Goal: Use online tool/utility: Use online tool/utility

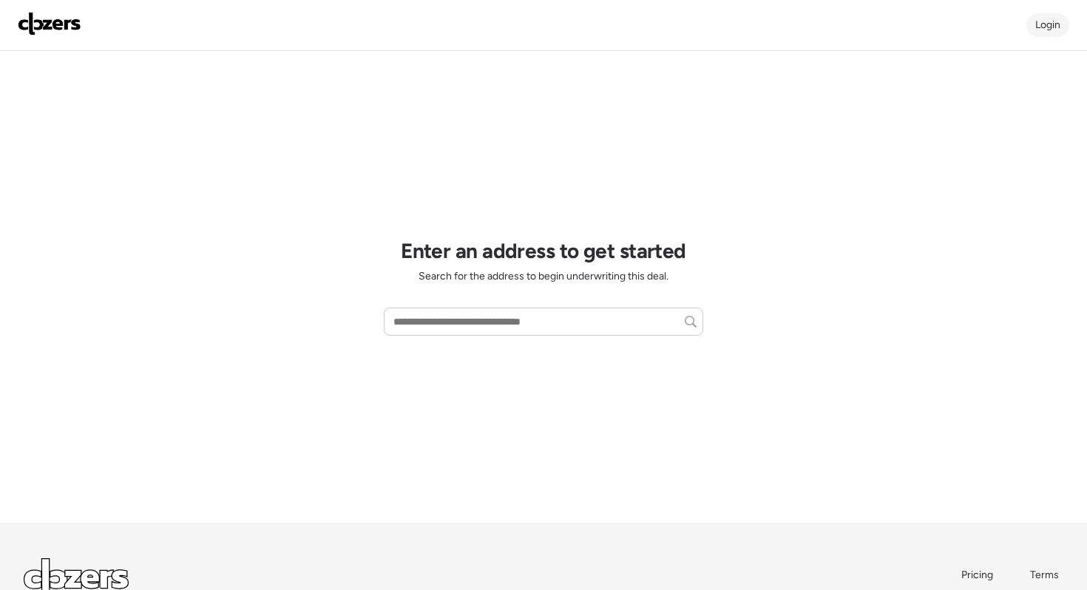
click at [1039, 31] on div "Login" at bounding box center [1047, 25] width 43 height 24
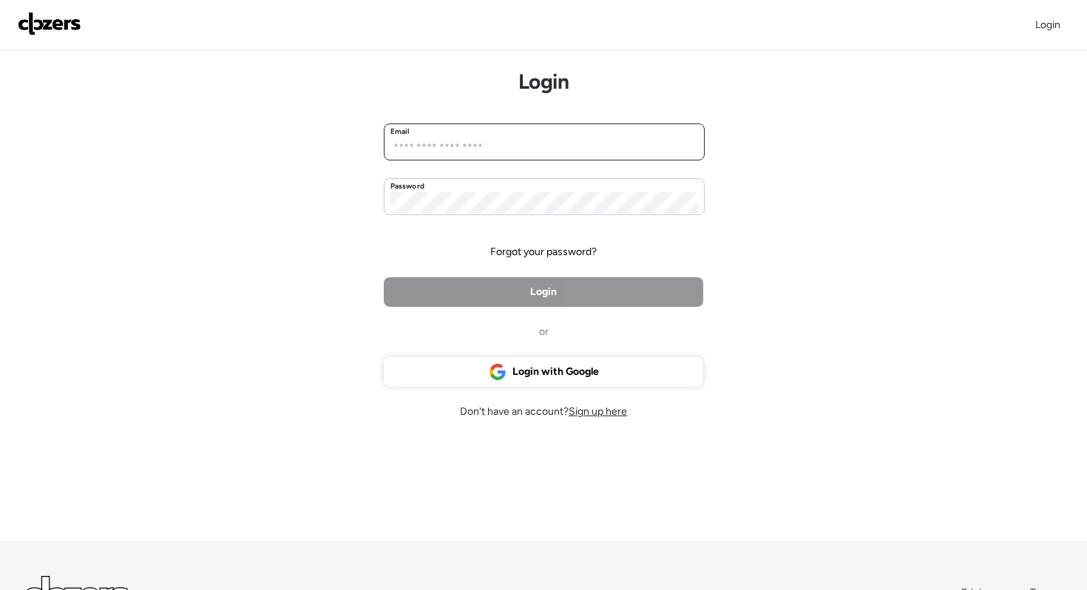
click at [500, 143] on input "email" at bounding box center [544, 147] width 308 height 21
type input "**********"
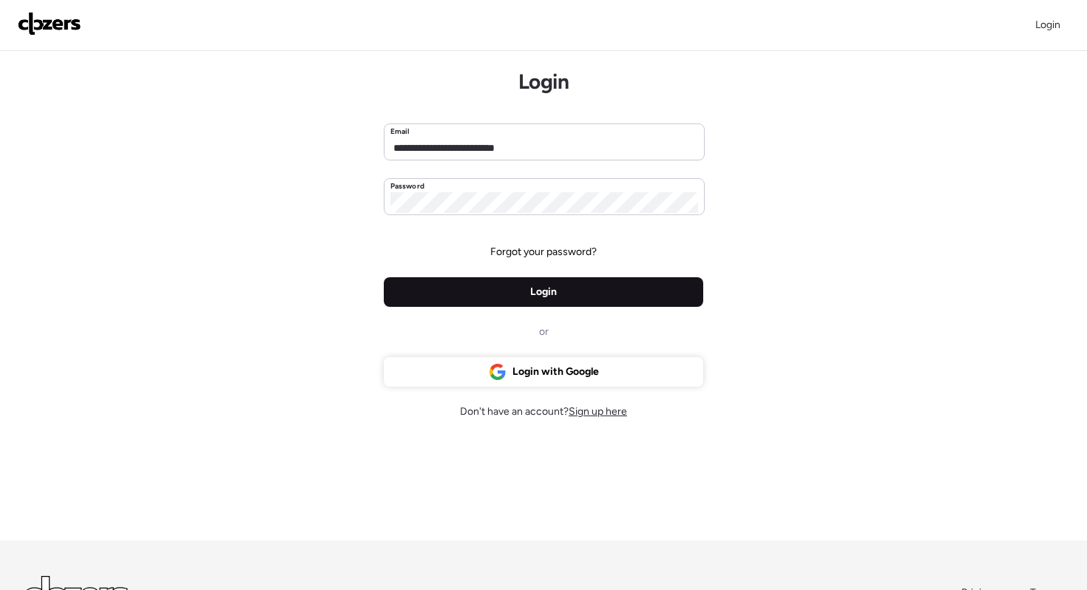
click at [532, 288] on span "Login" at bounding box center [543, 292] width 27 height 15
click at [545, 285] on span "Login" at bounding box center [543, 292] width 27 height 15
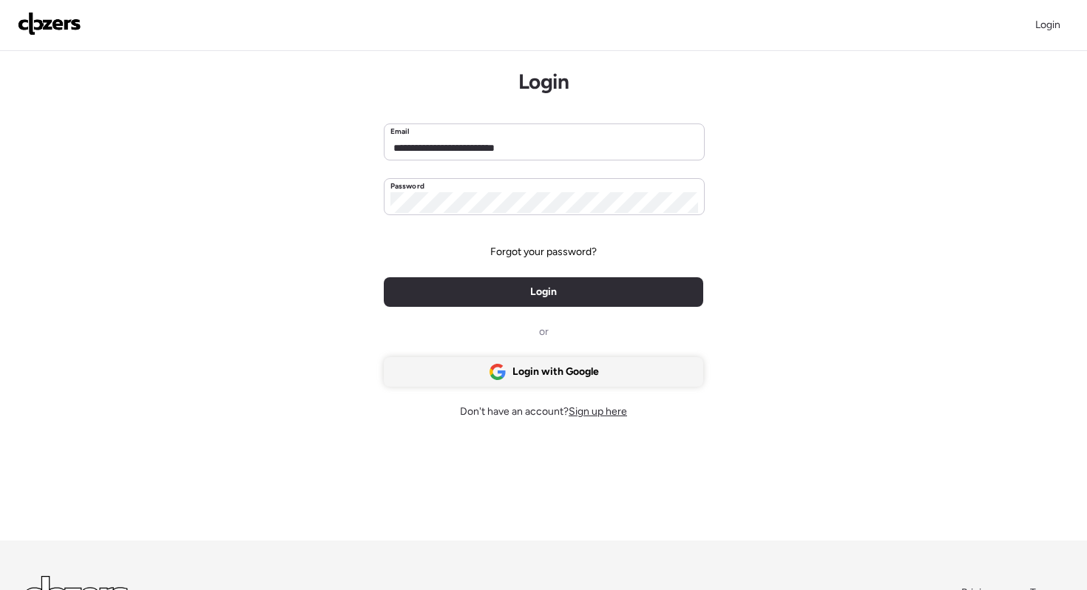
click at [557, 370] on span "Login with Google" at bounding box center [555, 371] width 86 height 15
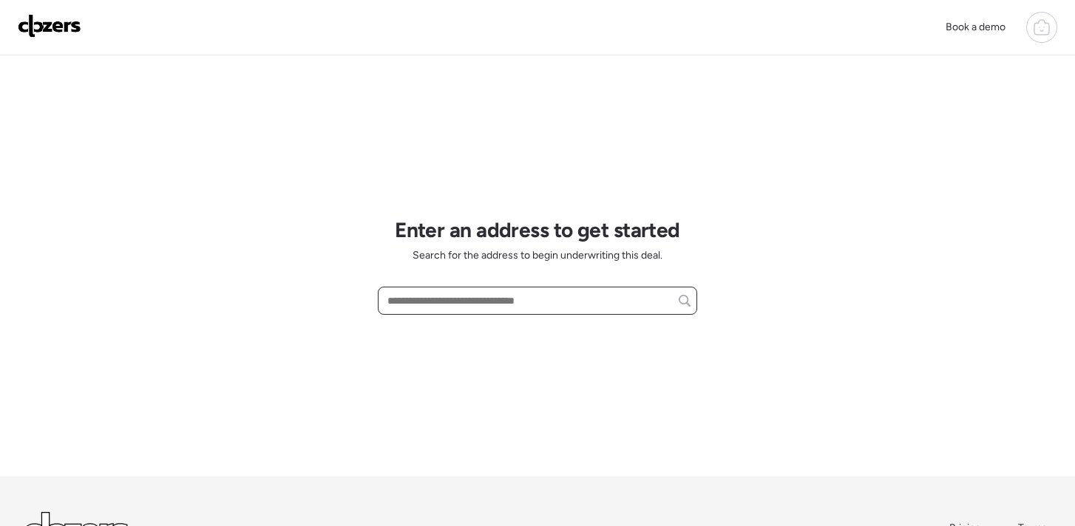
click at [452, 304] on input "text" at bounding box center [537, 301] width 306 height 21
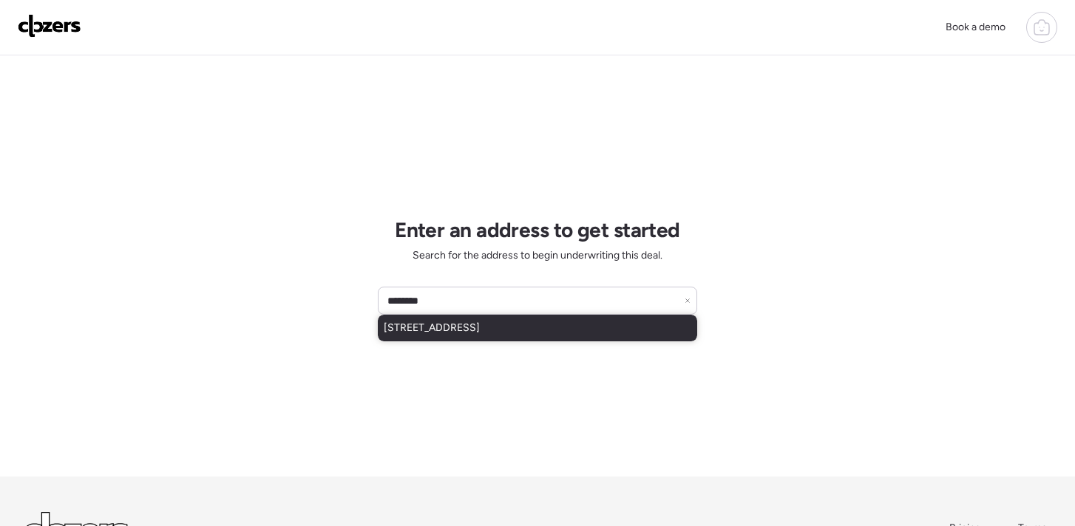
click at [472, 330] on span "[STREET_ADDRESS]" at bounding box center [432, 328] width 96 height 15
type input "**********"
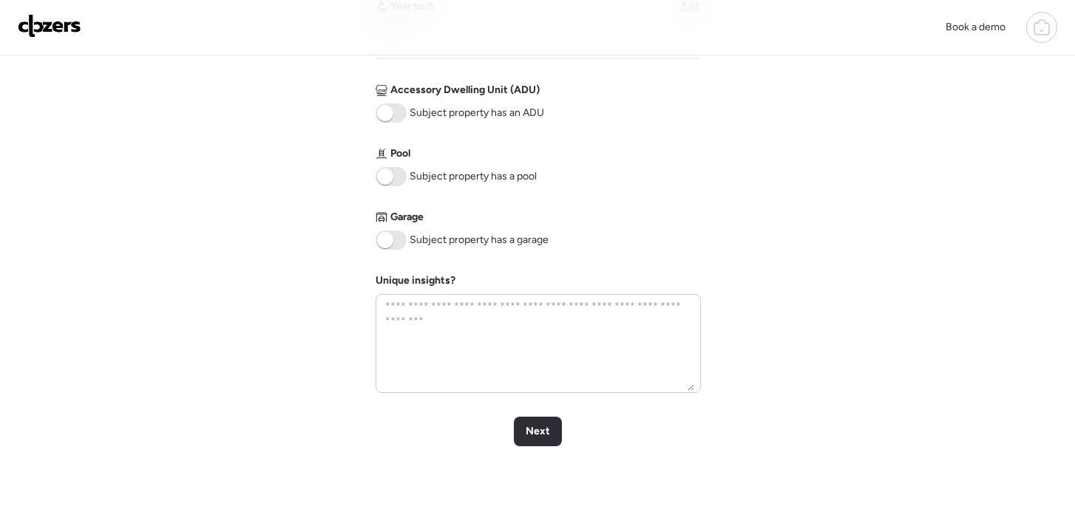
scroll to position [598, 0]
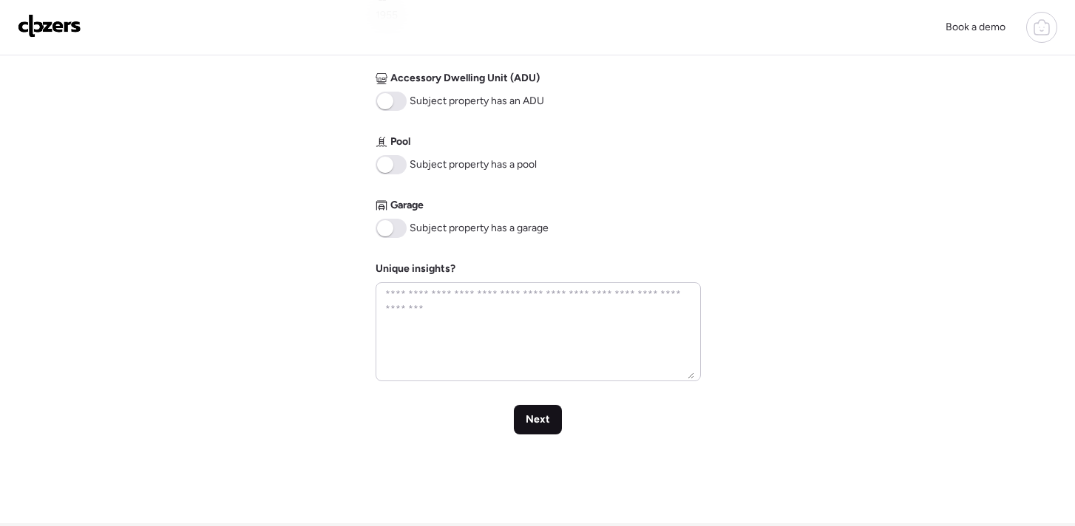
click at [548, 412] on div "Next" at bounding box center [538, 420] width 48 height 30
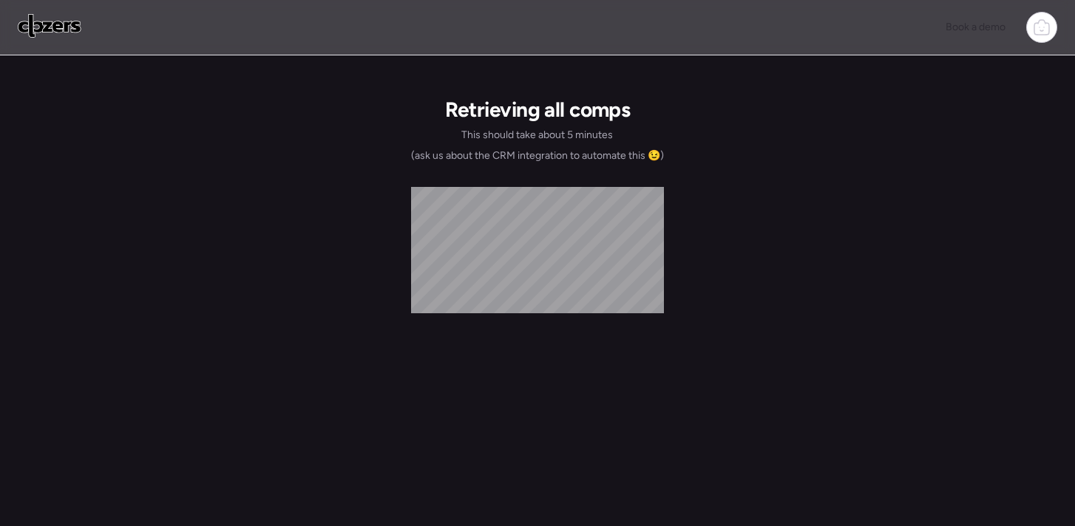
scroll to position [0, 0]
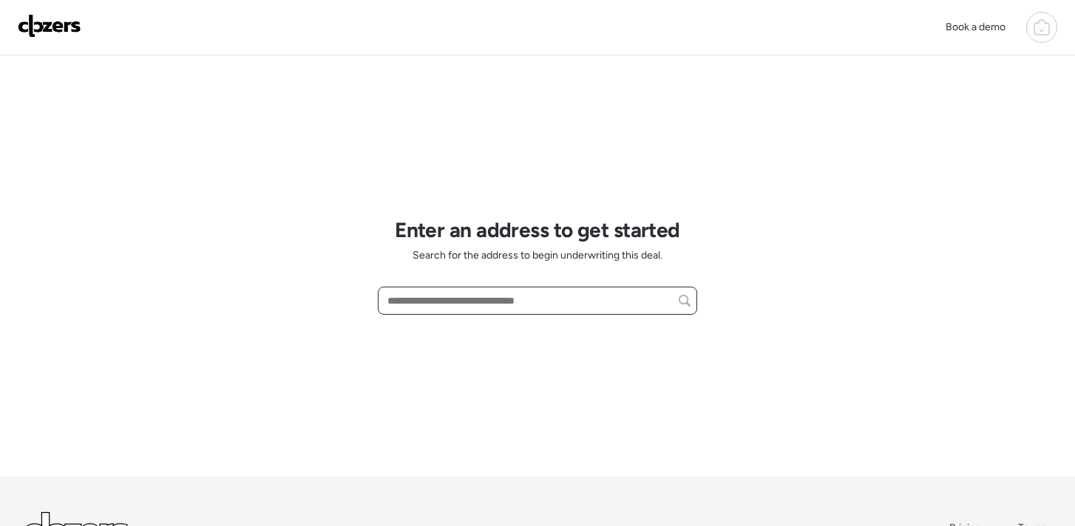
click at [552, 304] on input "text" at bounding box center [537, 301] width 306 height 21
click at [523, 299] on input "text" at bounding box center [537, 301] width 306 height 21
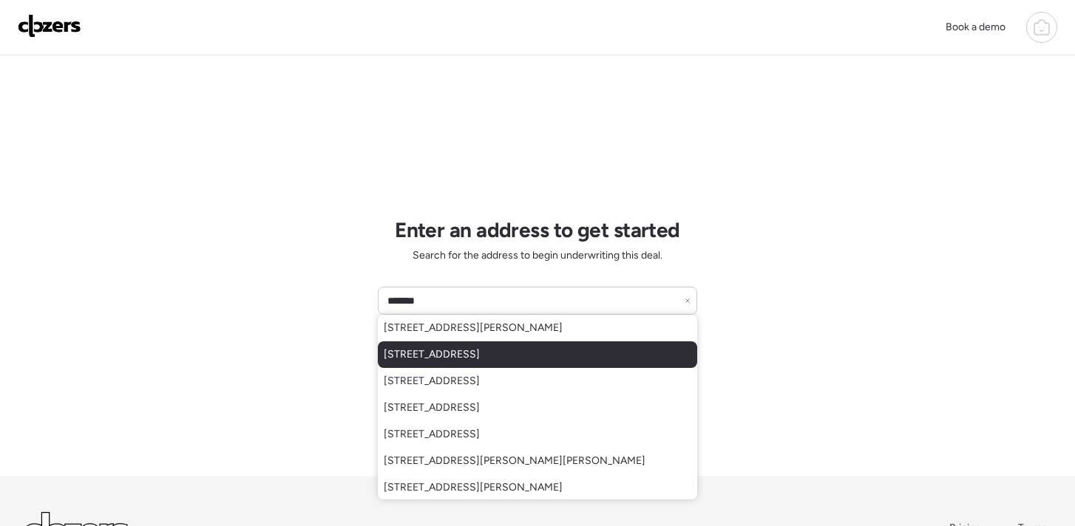
click at [480, 350] on span "9507 Theodosia Ave, Saint Louis, MO, 63114" at bounding box center [432, 354] width 96 height 15
type input "**********"
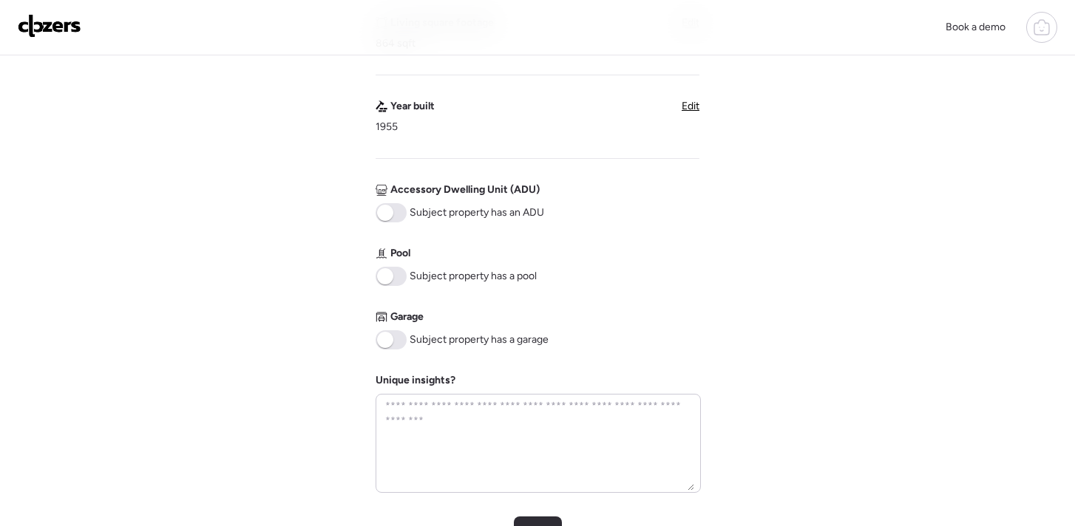
scroll to position [778, 0]
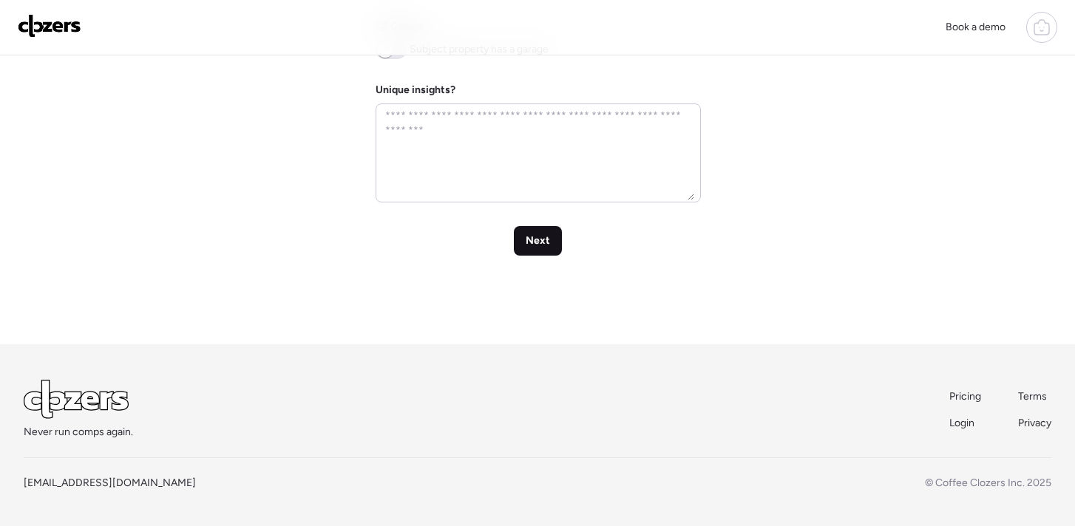
click at [540, 237] on span "Next" at bounding box center [538, 241] width 24 height 15
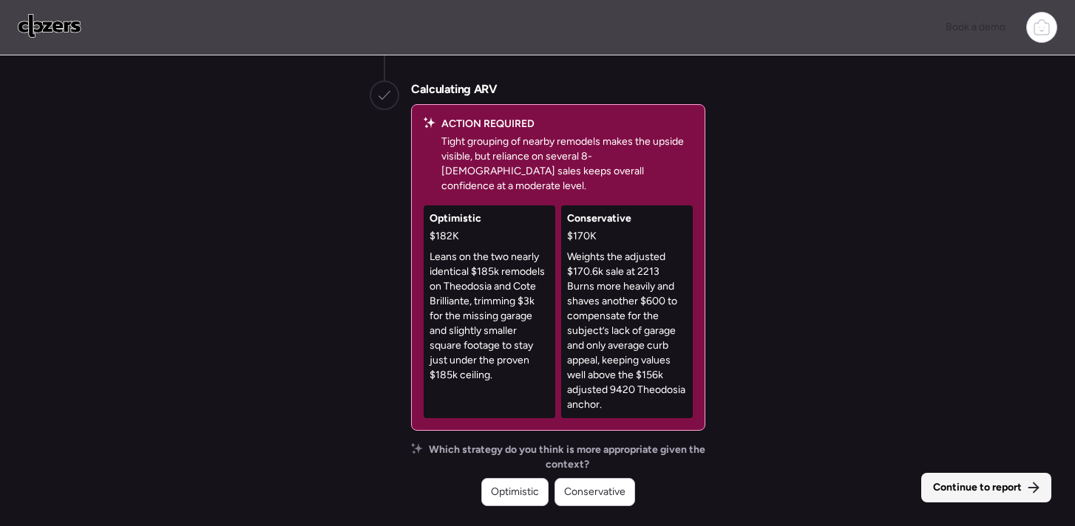
click at [948, 483] on span "Continue to report" at bounding box center [977, 488] width 89 height 15
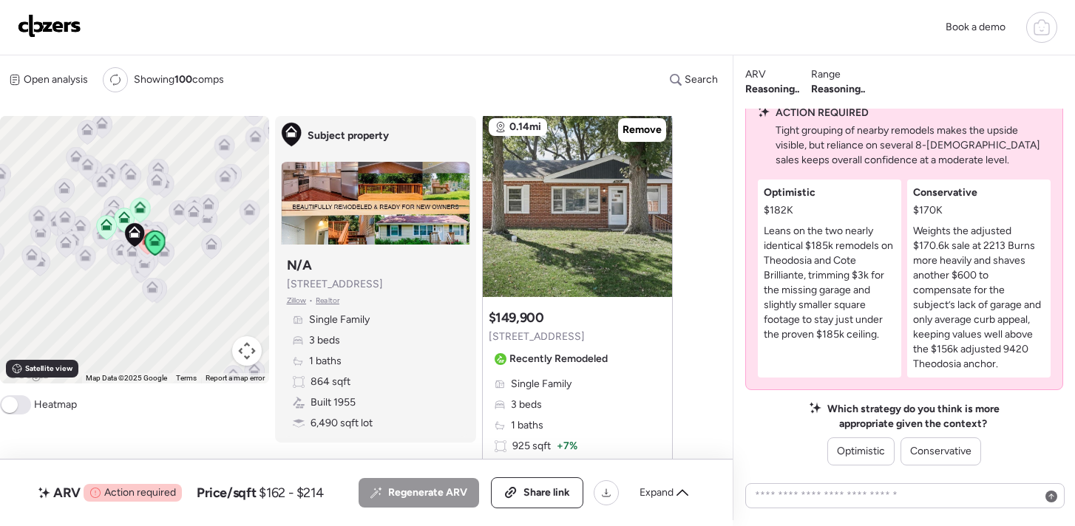
scroll to position [1732, 0]
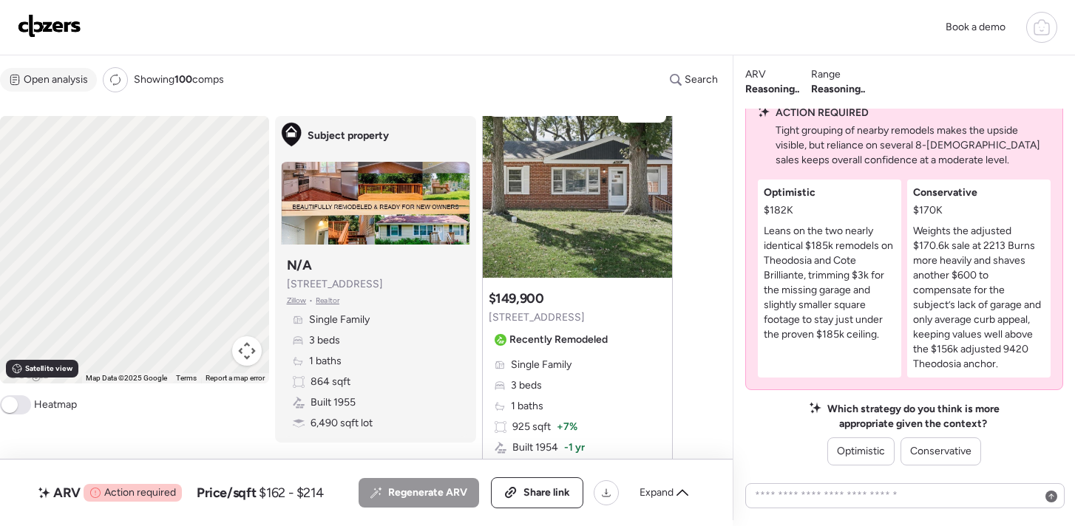
click at [60, 81] on span "Open analysis" at bounding box center [56, 79] width 64 height 15
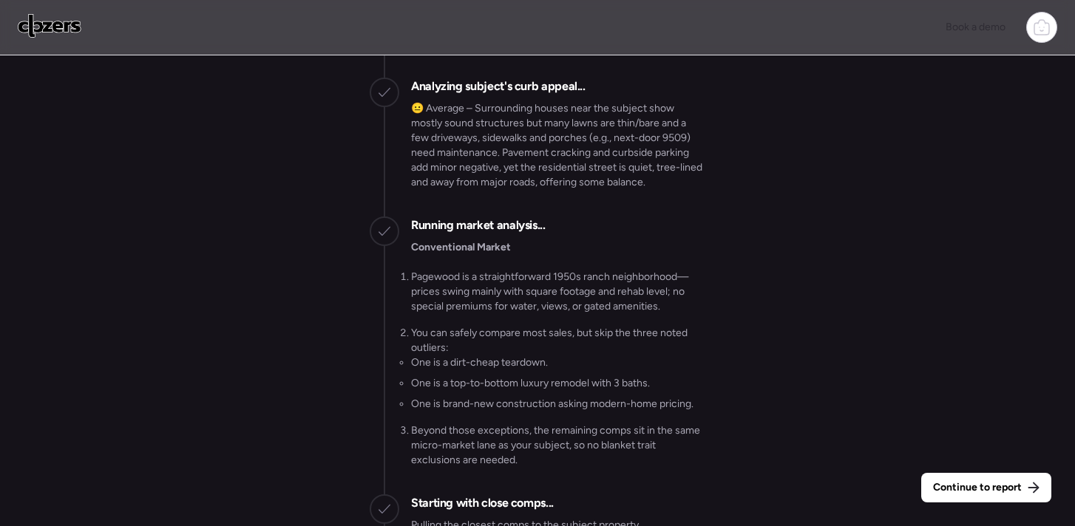
scroll to position [-2958, 0]
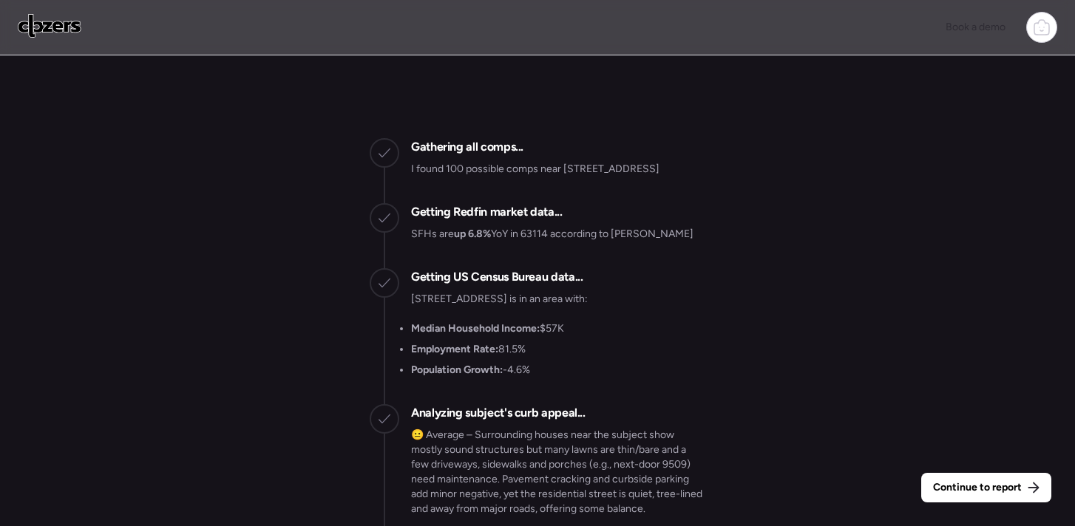
click at [50, 26] on img at bounding box center [50, 26] width 64 height 24
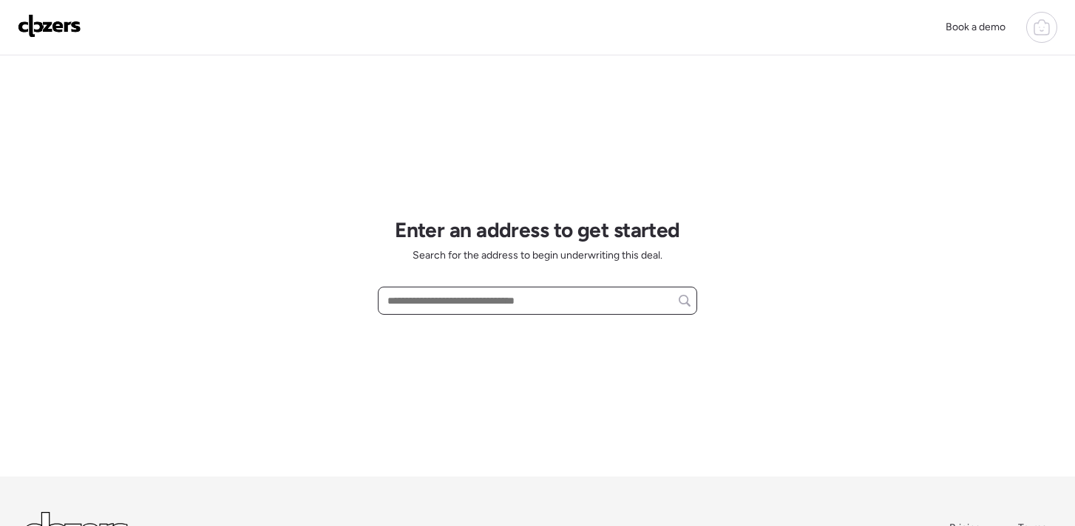
click at [414, 306] on input "text" at bounding box center [537, 301] width 306 height 21
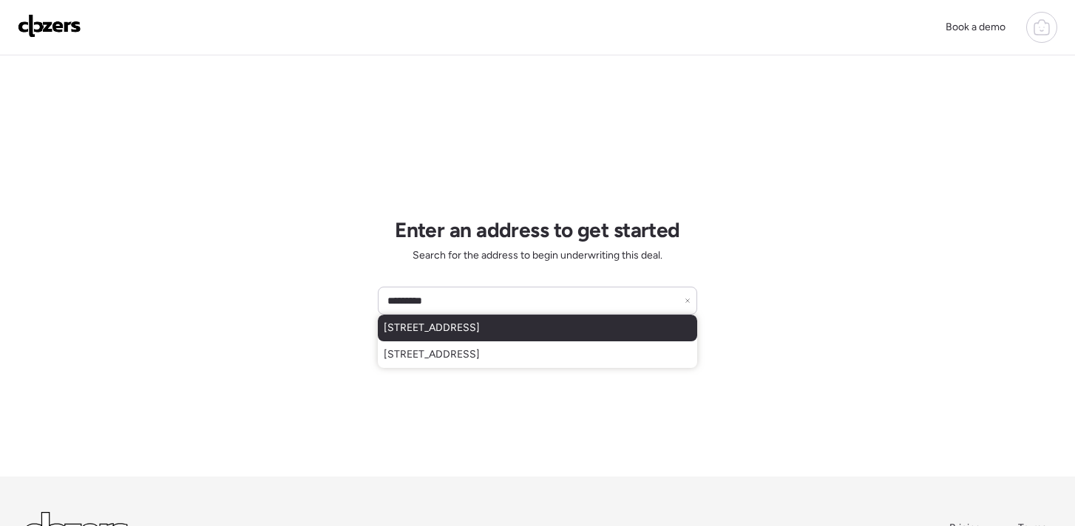
click at [436, 329] on span "[STREET_ADDRESS]" at bounding box center [432, 328] width 96 height 15
type input "**********"
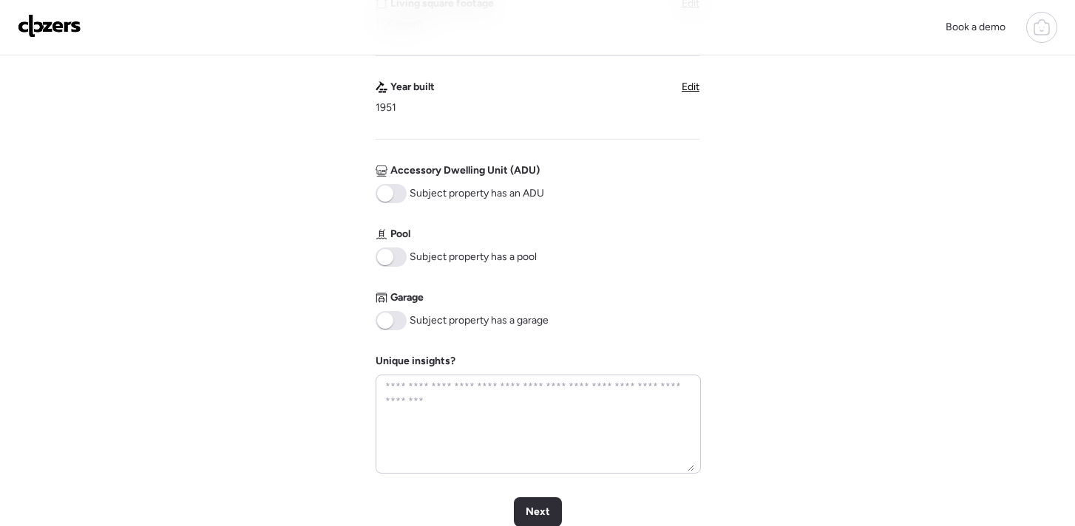
scroll to position [778, 0]
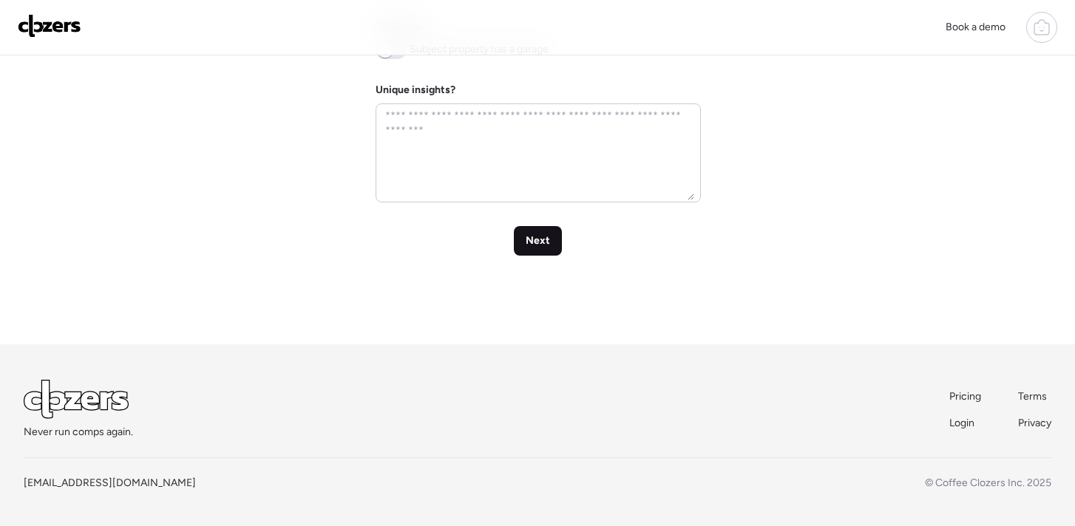
click at [543, 245] on span "Next" at bounding box center [538, 241] width 24 height 15
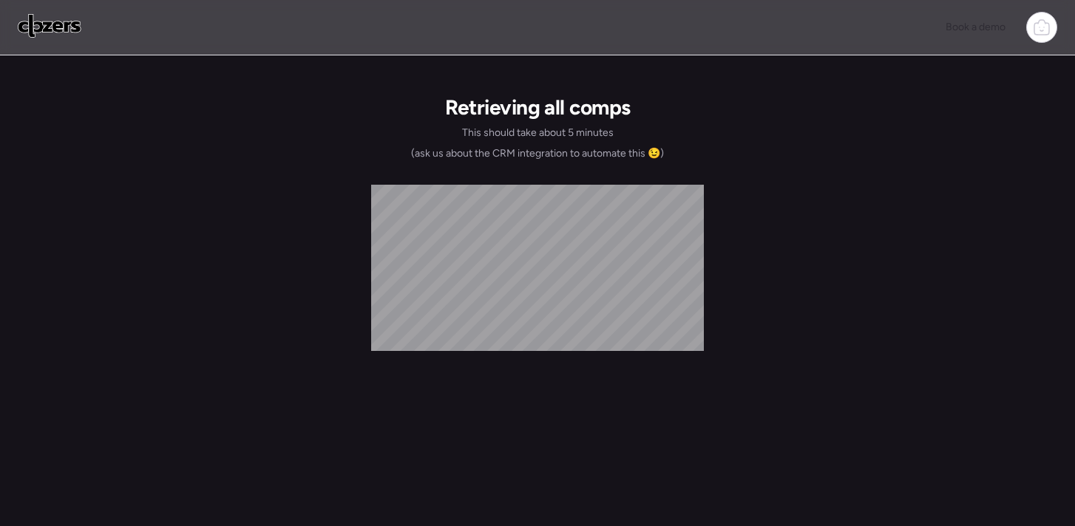
scroll to position [0, 0]
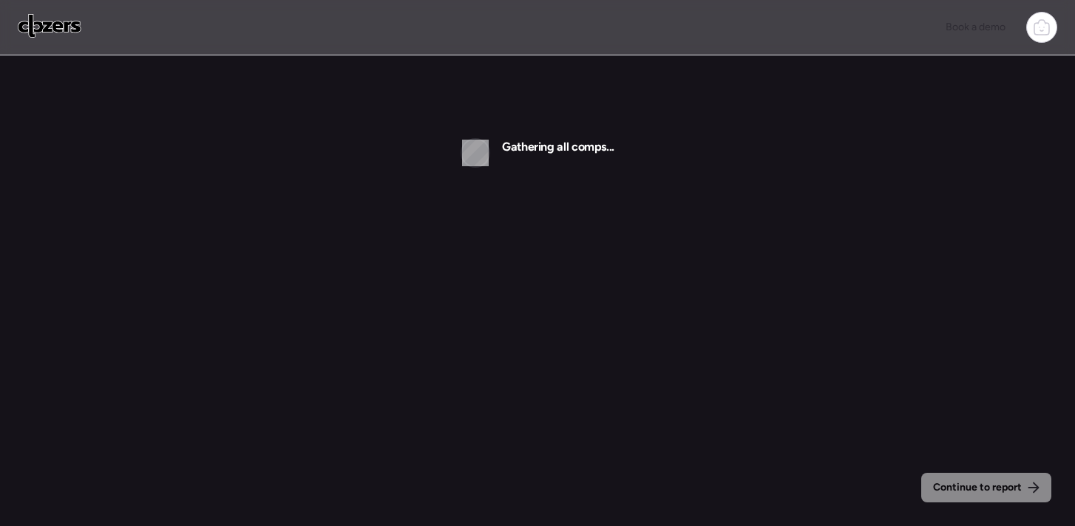
click at [60, 30] on img at bounding box center [50, 26] width 64 height 24
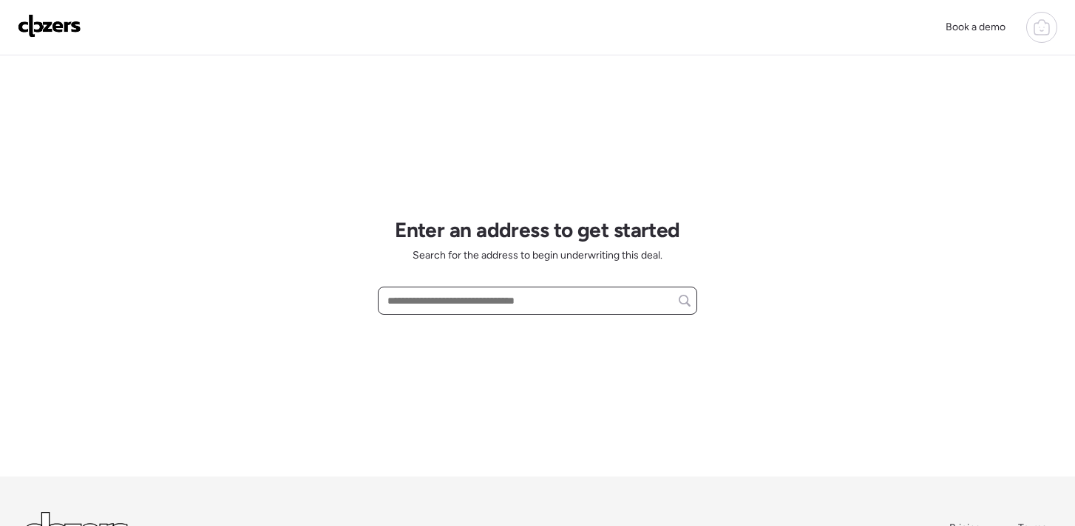
click at [430, 308] on input "text" at bounding box center [537, 301] width 306 height 21
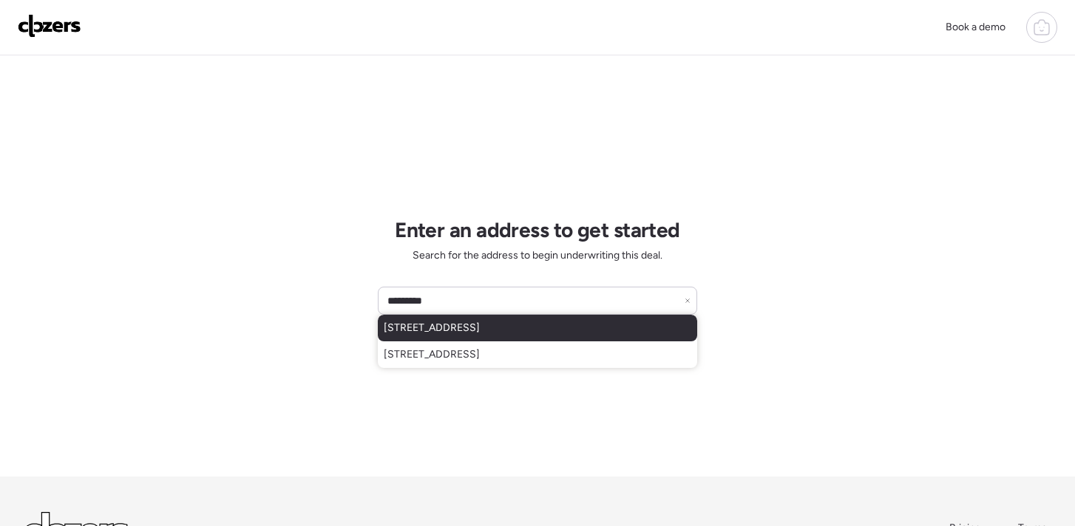
click at [452, 332] on span "[STREET_ADDRESS]" at bounding box center [432, 328] width 96 height 15
type input "**********"
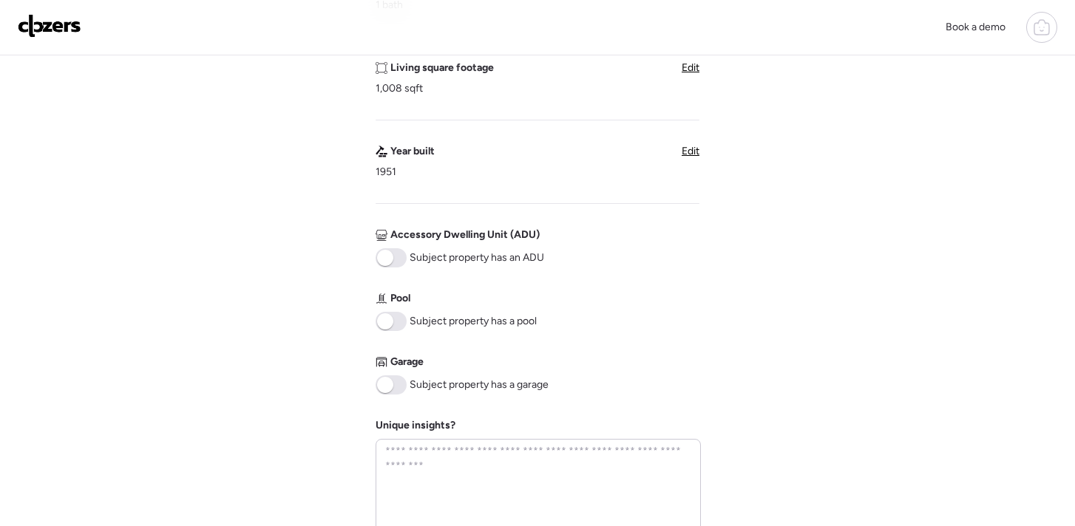
scroll to position [778, 0]
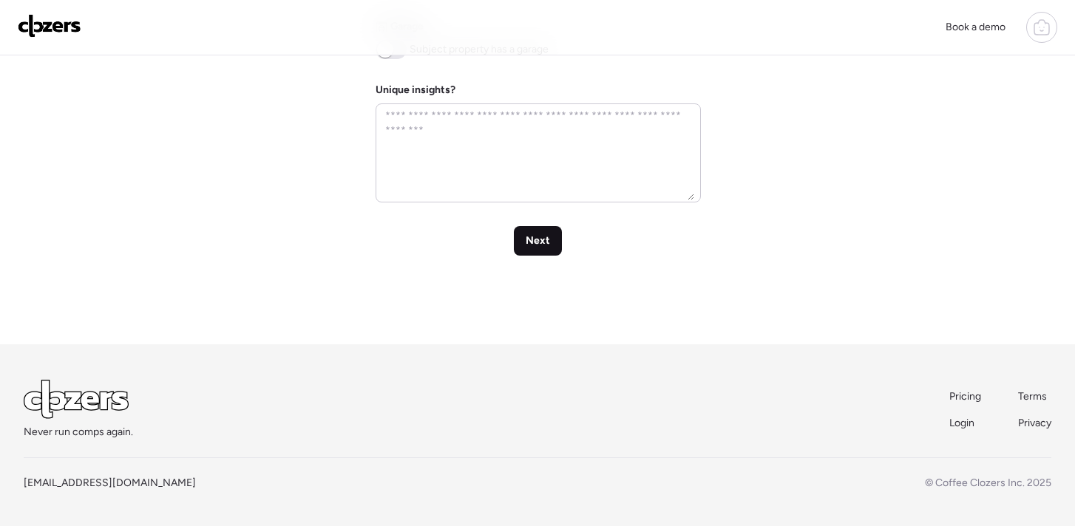
click at [538, 245] on span "Next" at bounding box center [538, 241] width 24 height 15
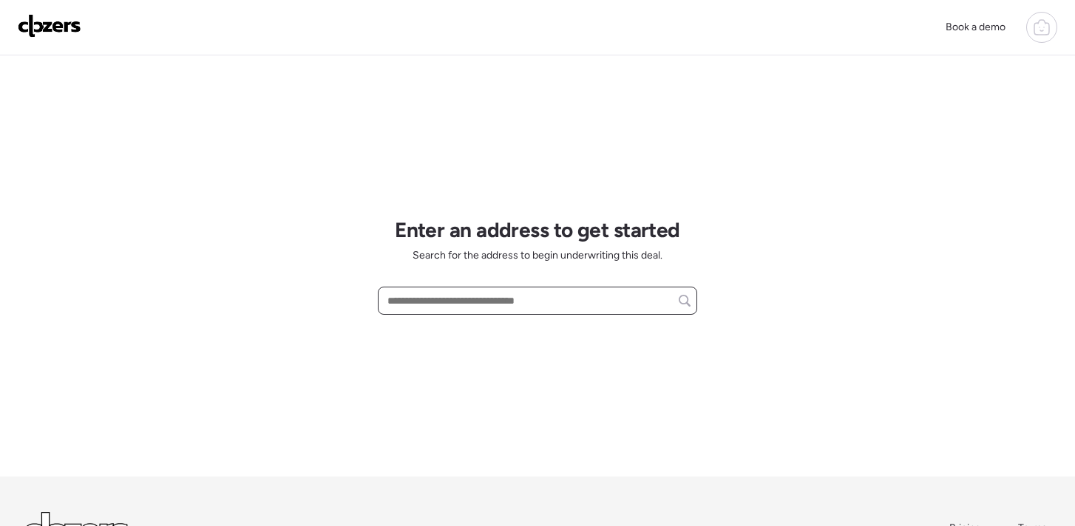
click at [466, 309] on input "text" at bounding box center [537, 301] width 306 height 21
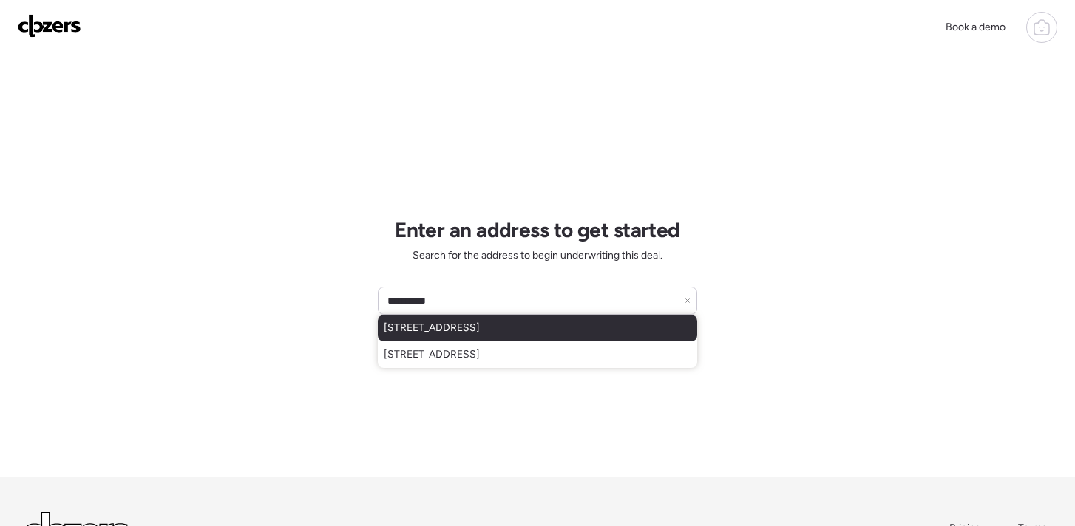
click at [461, 336] on span "[STREET_ADDRESS]" at bounding box center [432, 328] width 96 height 15
type input "**********"
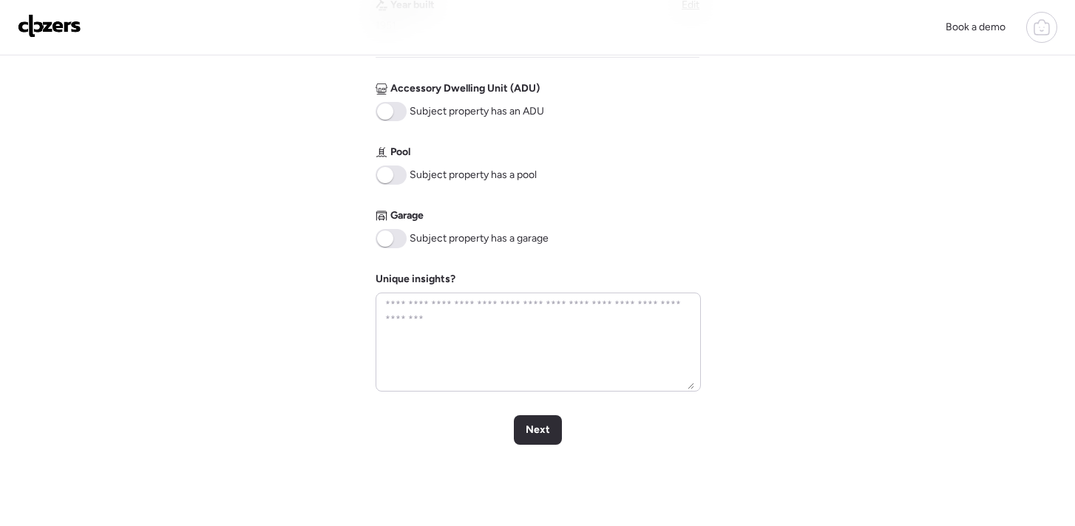
scroll to position [589, 0]
click at [526, 416] on div "Next" at bounding box center [538, 429] width 48 height 30
